Goal: Find specific page/section: Find specific page/section

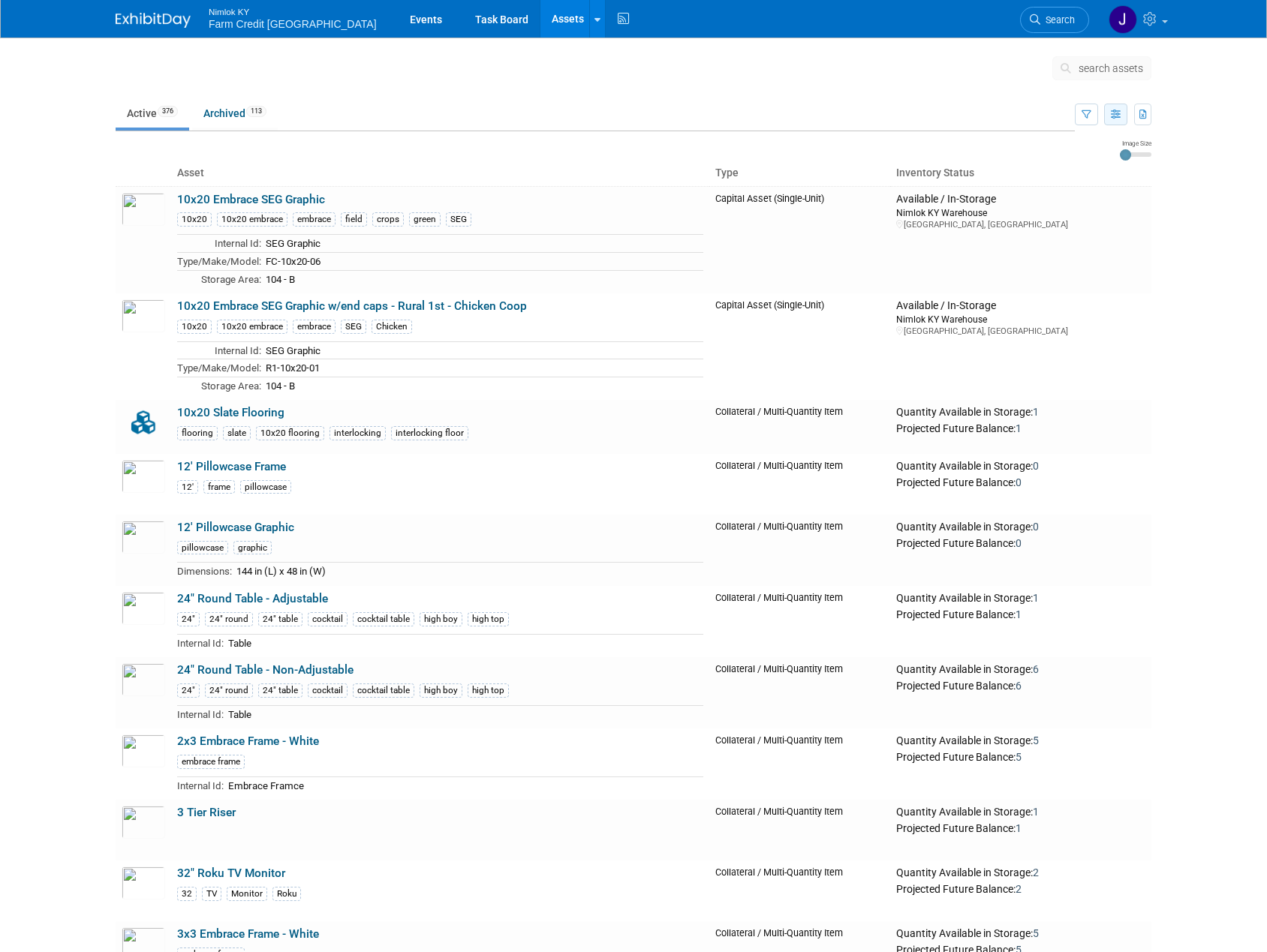
click at [1115, 117] on icon "button" at bounding box center [1115, 115] width 9 height 9
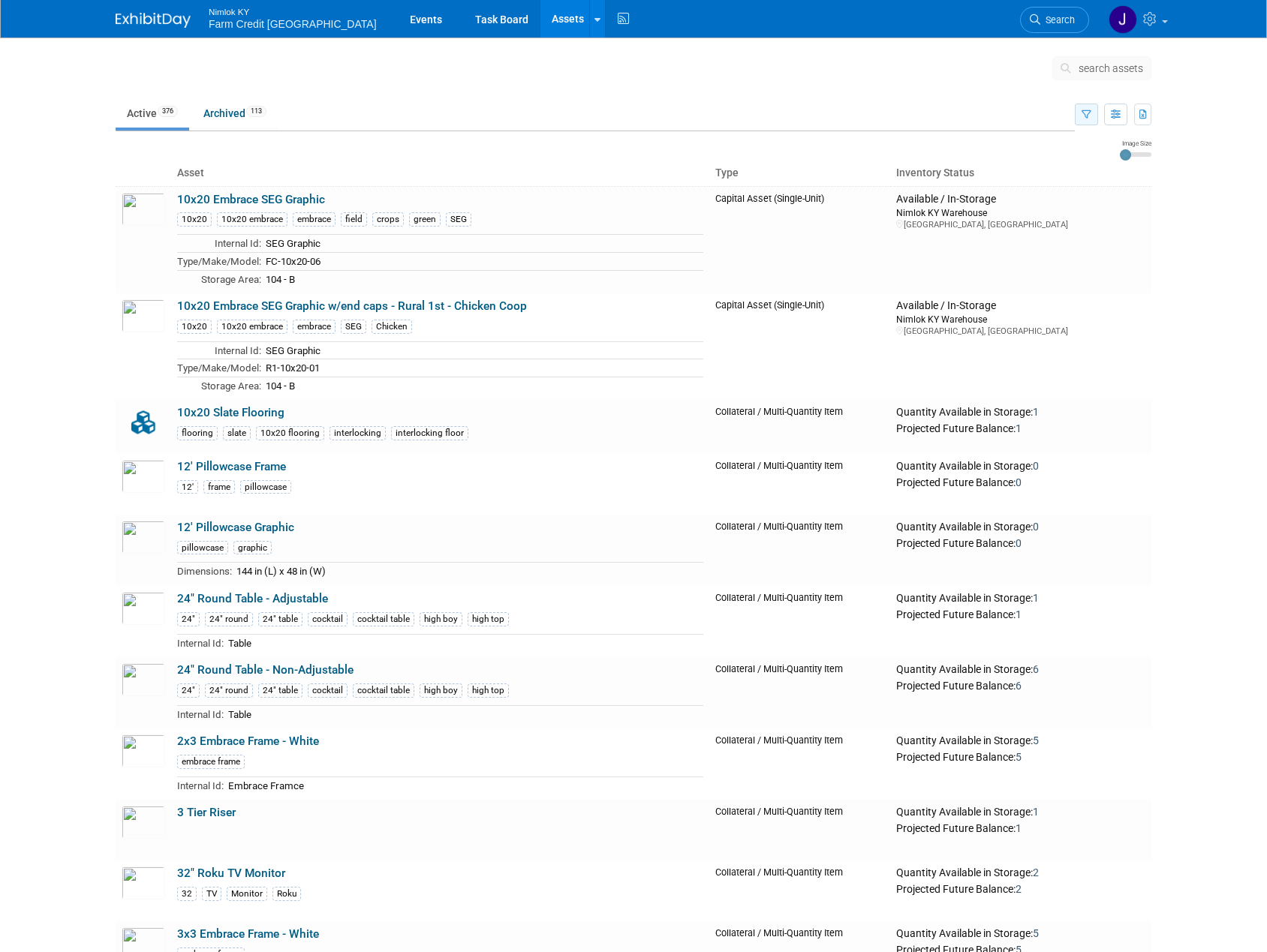
click at [1084, 117] on icon "button" at bounding box center [1086, 115] width 9 height 9
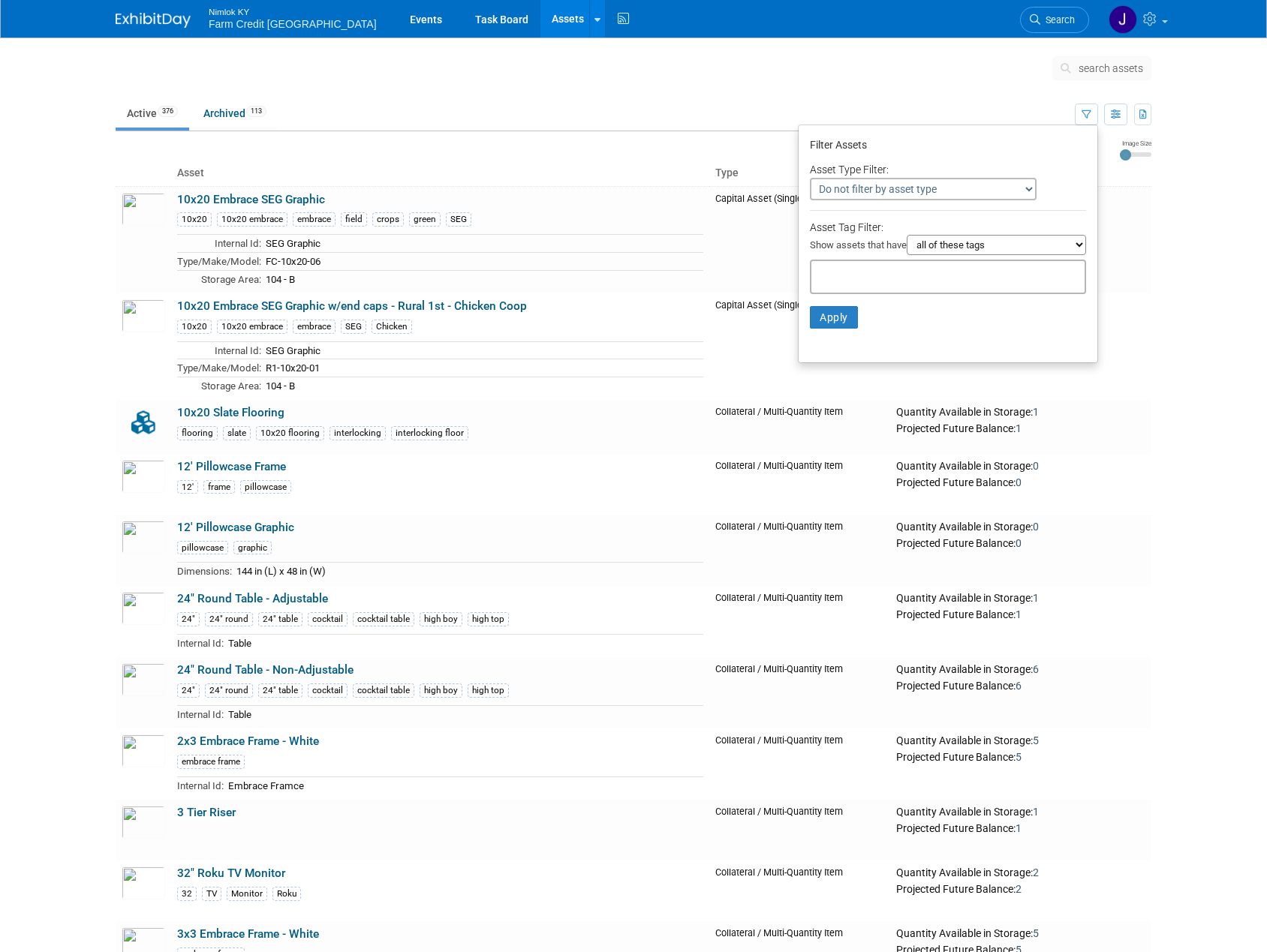
click at [1021, 186] on select "Do not filter by asset type Only show Single-Unit Capital Assets Only show Coll…" at bounding box center [922, 189] width 227 height 22
click at [1140, 252] on td "Available / In-Storage [GEOGRAPHIC_DATA] [GEOGRAPHIC_DATA], [GEOGRAPHIC_DATA]" at bounding box center [1020, 240] width 261 height 108
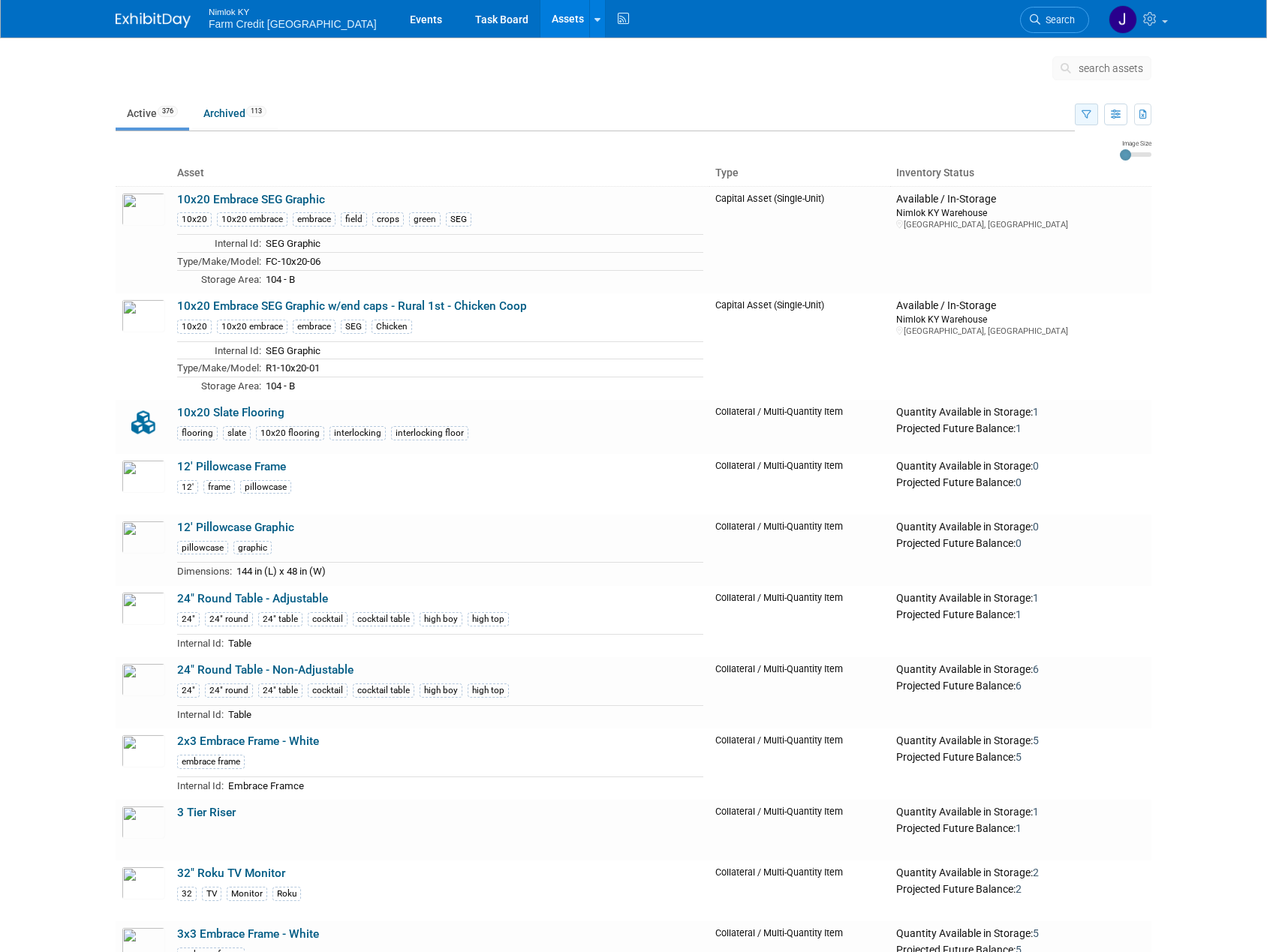
click at [1086, 118] on icon "button" at bounding box center [1086, 115] width 9 height 9
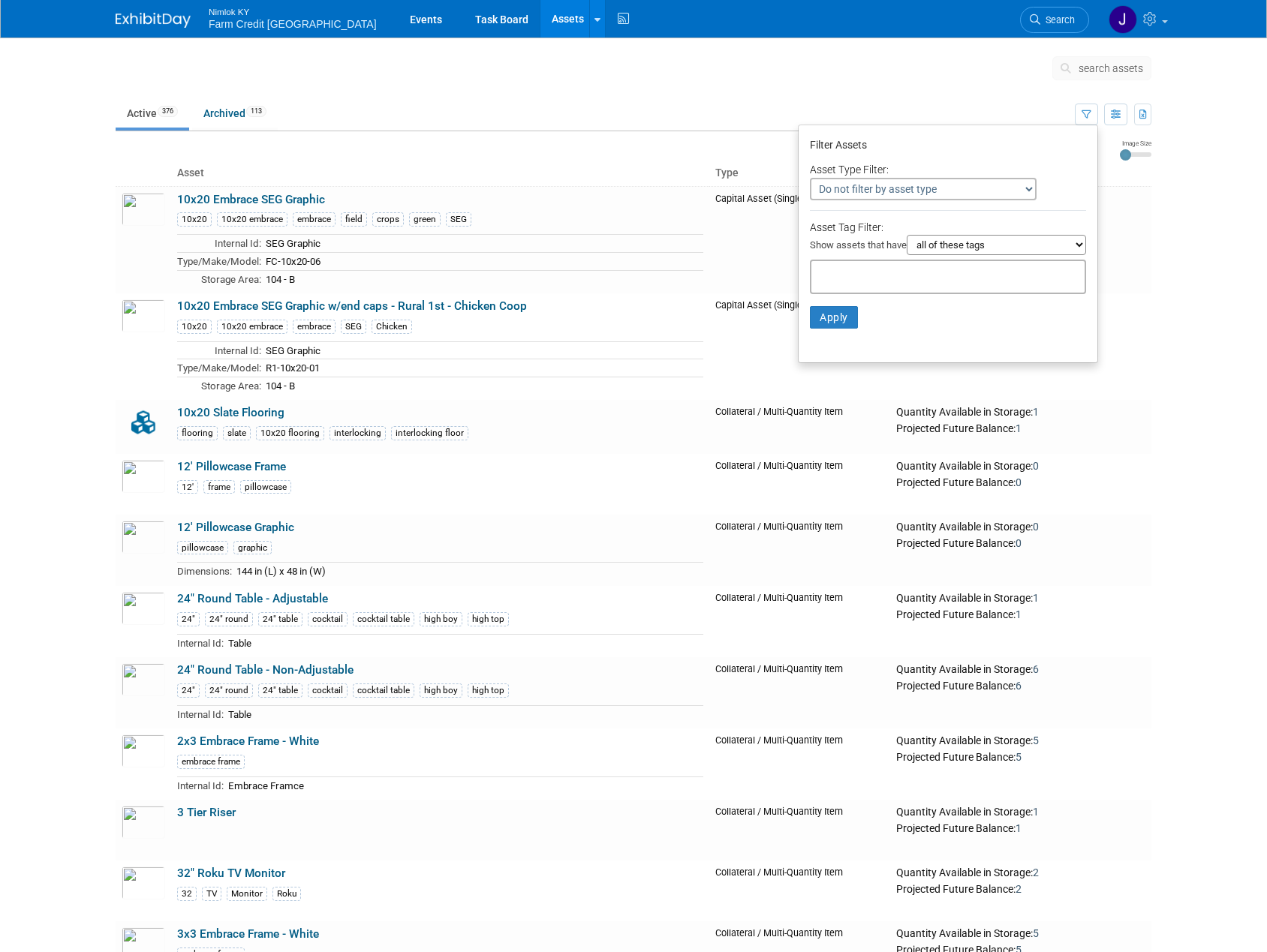
click at [1081, 246] on select "all of these tags any one of these tags only and exactly these specific tags" at bounding box center [996, 246] width 179 height 21
click at [1142, 264] on td "Available / In-Storage [GEOGRAPHIC_DATA] [GEOGRAPHIC_DATA], [GEOGRAPHIC_DATA]" at bounding box center [1020, 240] width 261 height 108
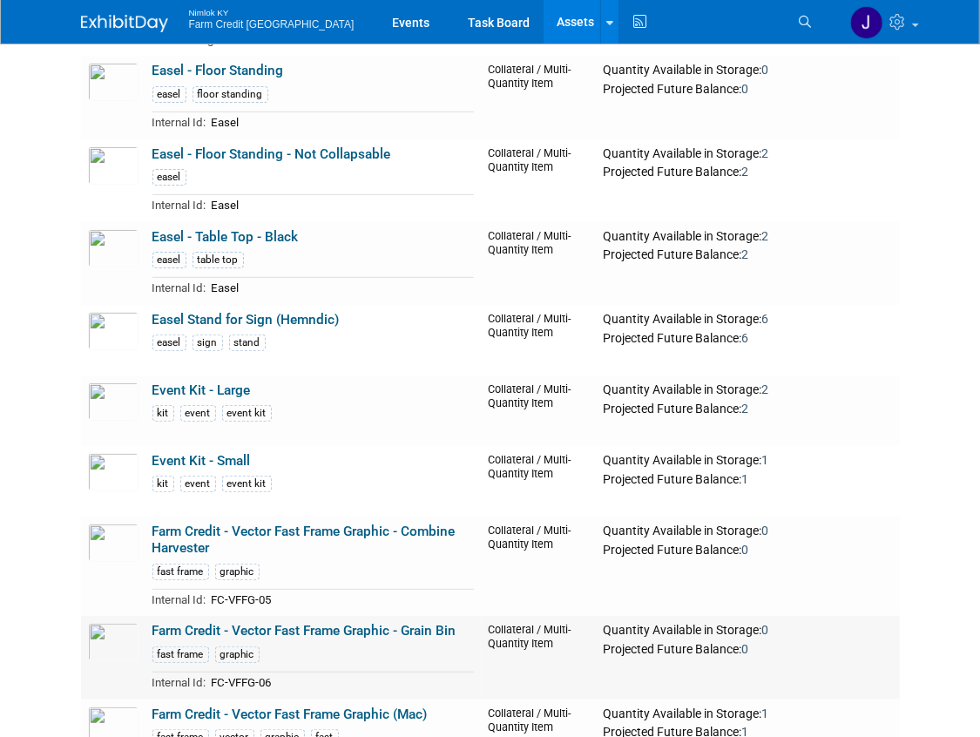
scroll to position [12016, 0]
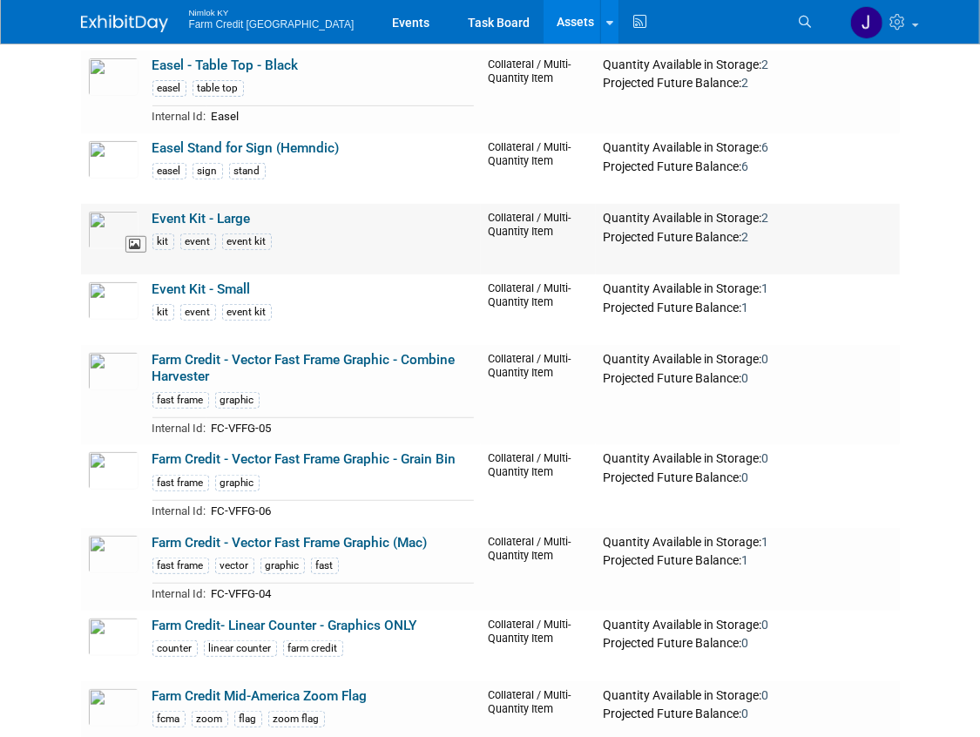
click at [103, 211] on img at bounding box center [113, 230] width 51 height 38
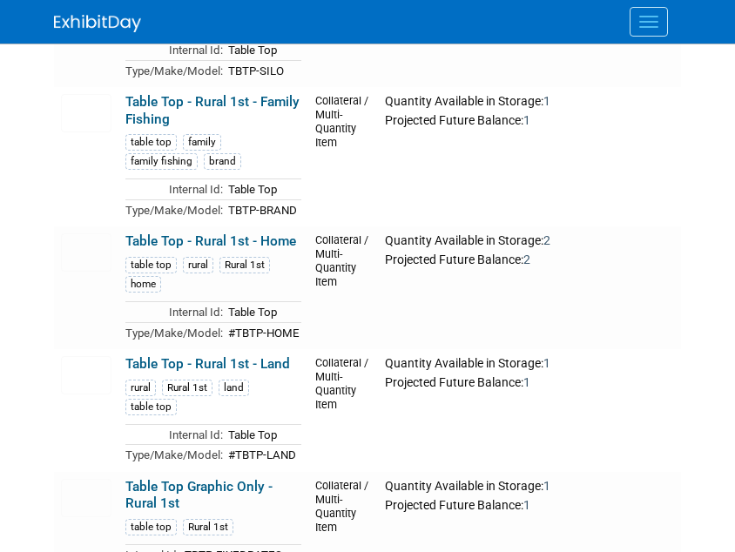
scroll to position [36173, 0]
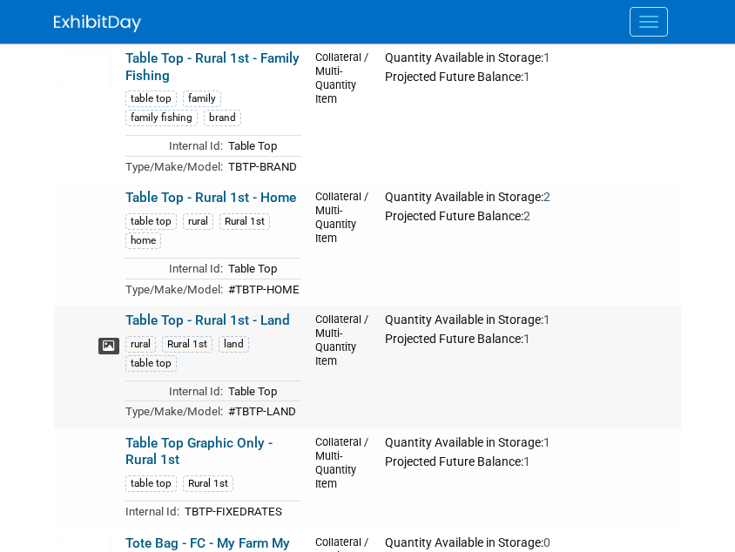
click at [111, 353] on icon at bounding box center [109, 346] width 12 height 12
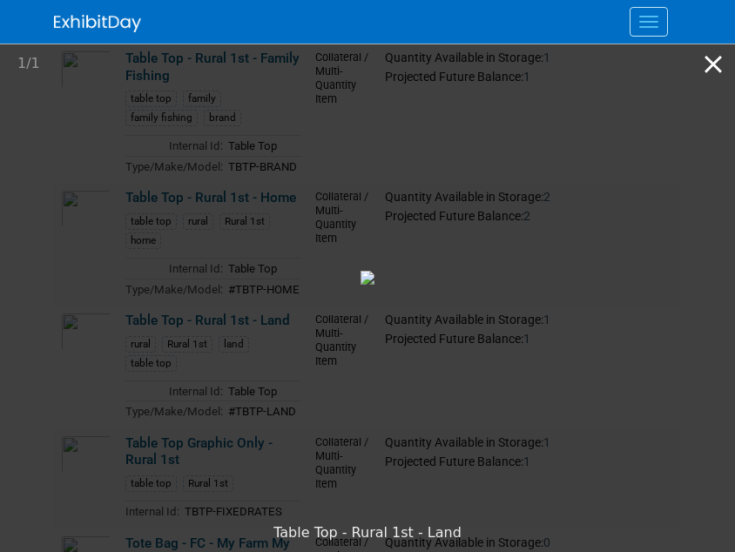
click at [715, 64] on button "Close gallery" at bounding box center [713, 64] width 44 height 41
